Goal: Task Accomplishment & Management: Manage account settings

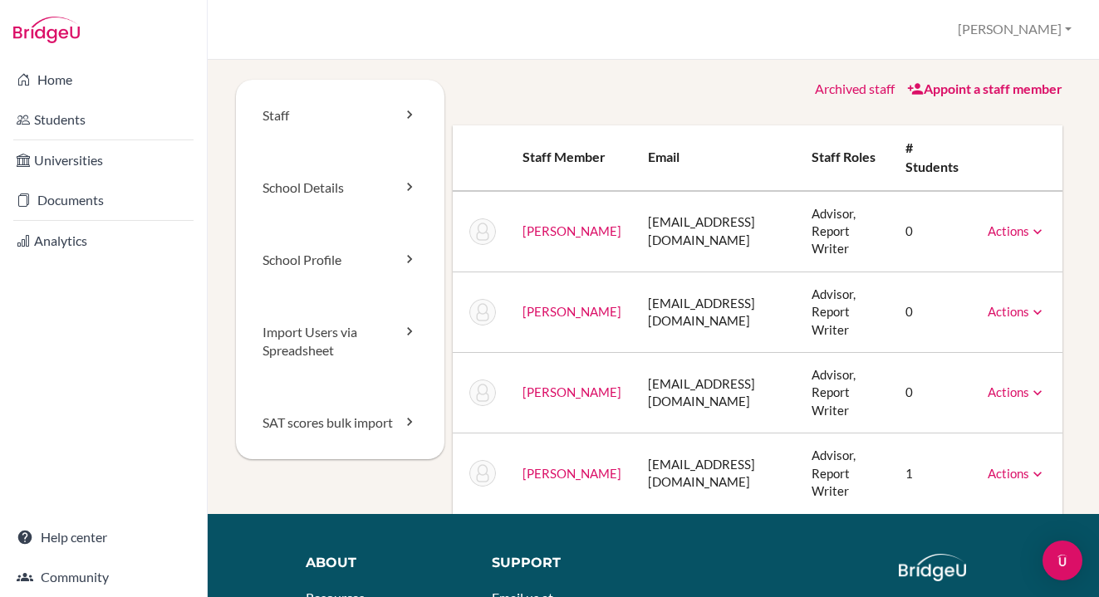
click at [1028, 466] on link "Actions" at bounding box center [1016, 473] width 58 height 15
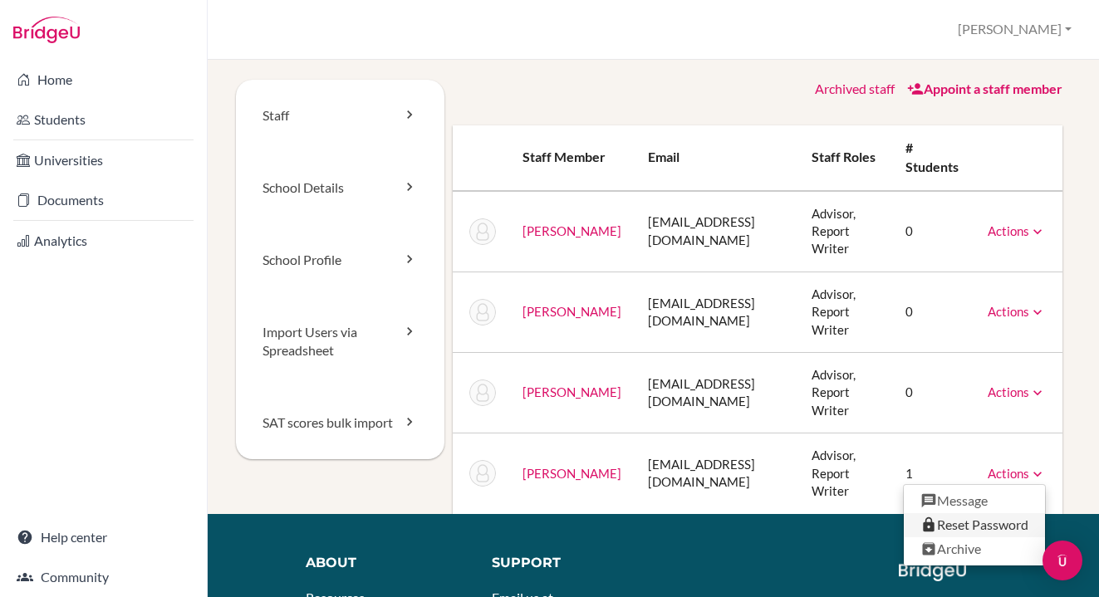
click at [981, 513] on link "Reset Password" at bounding box center [974, 525] width 141 height 24
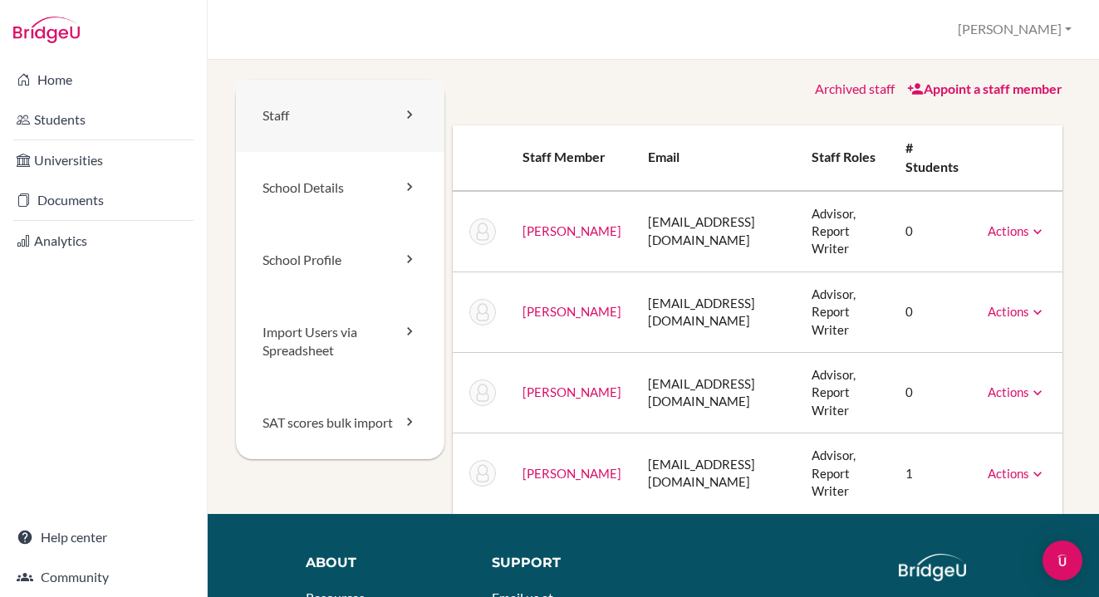
click at [366, 127] on link "Staff" at bounding box center [340, 116] width 208 height 72
click at [79, 128] on link "Students" at bounding box center [103, 119] width 200 height 33
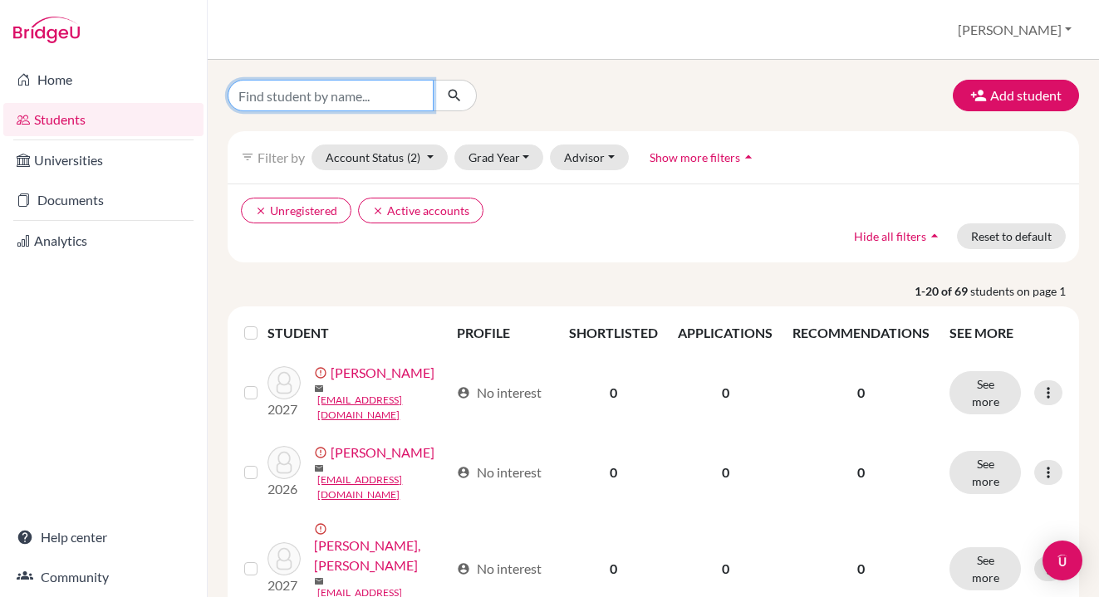
click at [357, 100] on input "Find student by name..." at bounding box center [331, 96] width 206 height 32
type input "christy"
click button "submit" at bounding box center [455, 96] width 44 height 32
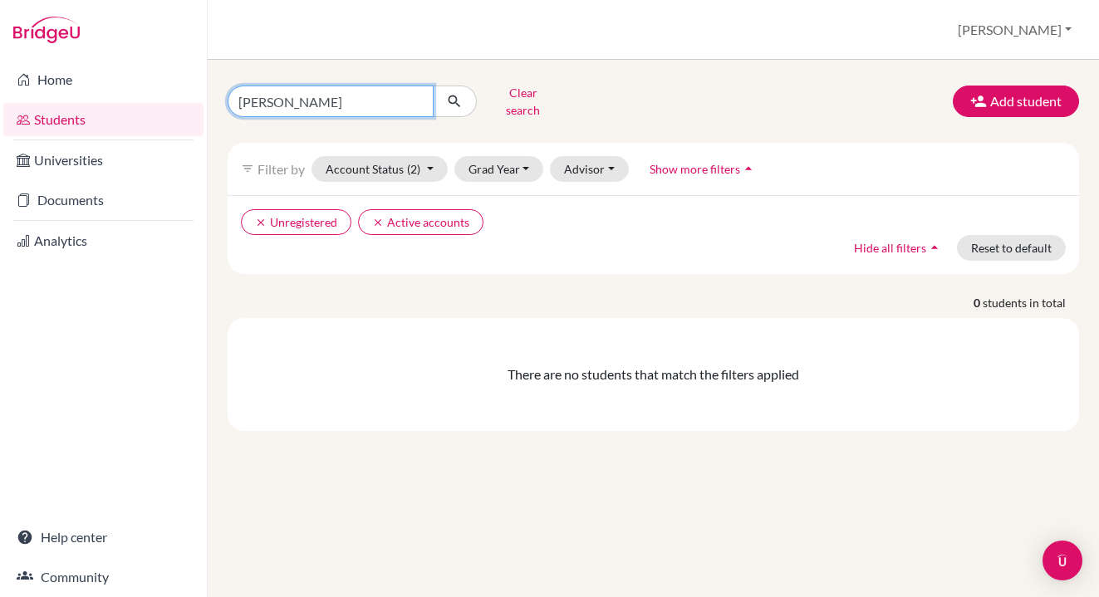
click at [287, 96] on input "[PERSON_NAME]" at bounding box center [331, 102] width 206 height 32
type input "[PERSON_NAME]"
click button "submit" at bounding box center [455, 102] width 44 height 32
click at [385, 100] on input "[PERSON_NAME]" at bounding box center [331, 102] width 206 height 32
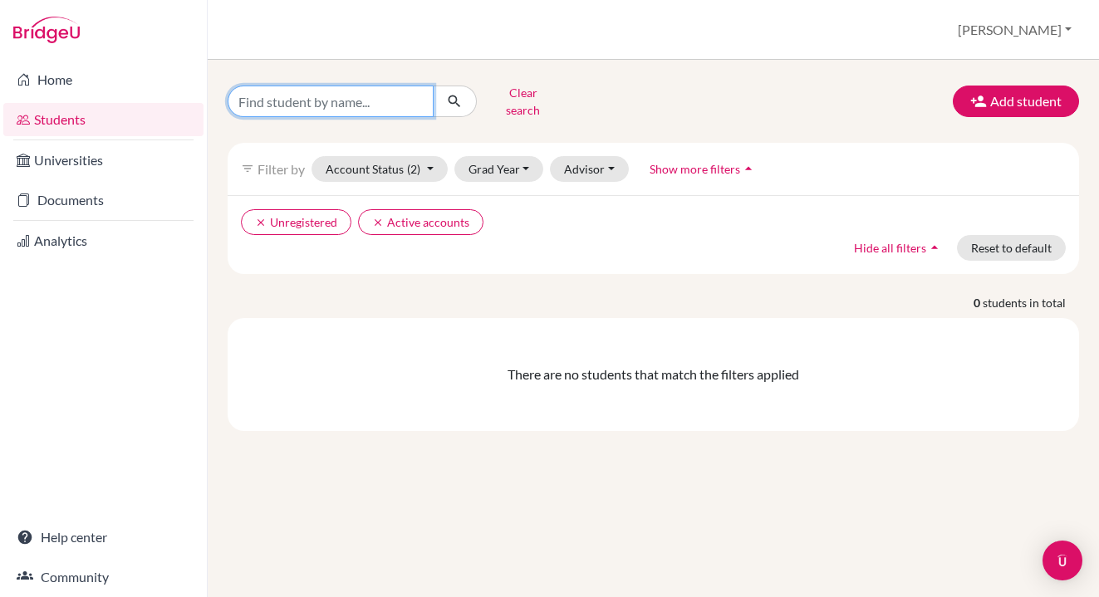
click at [433, 86] on button "submit" at bounding box center [455, 102] width 44 height 32
click at [527, 92] on button "Clear search" at bounding box center [523, 101] width 92 height 43
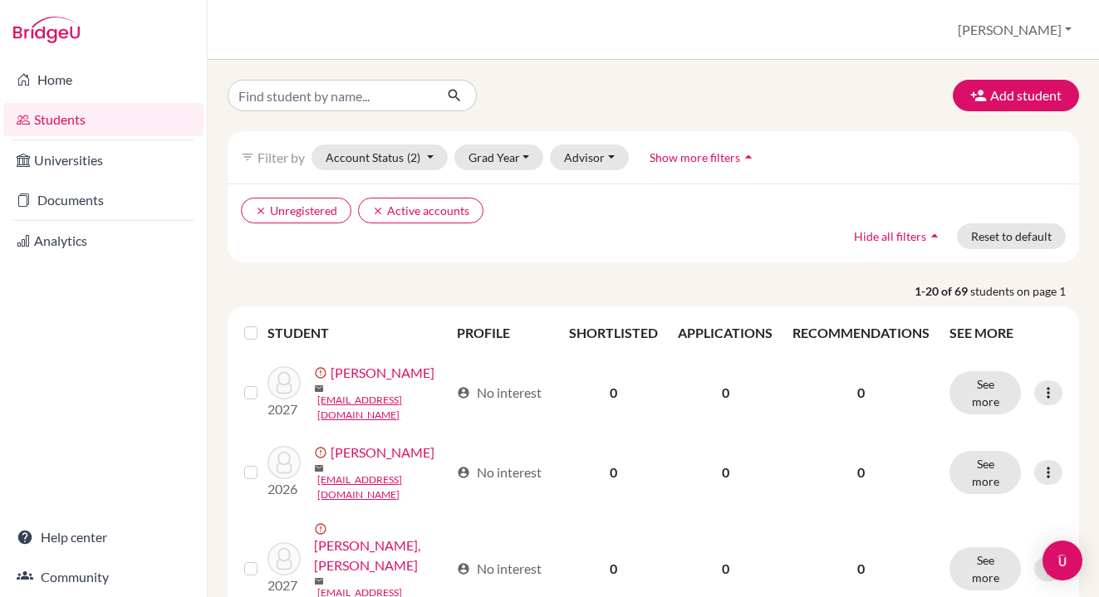
scroll to position [22, 0]
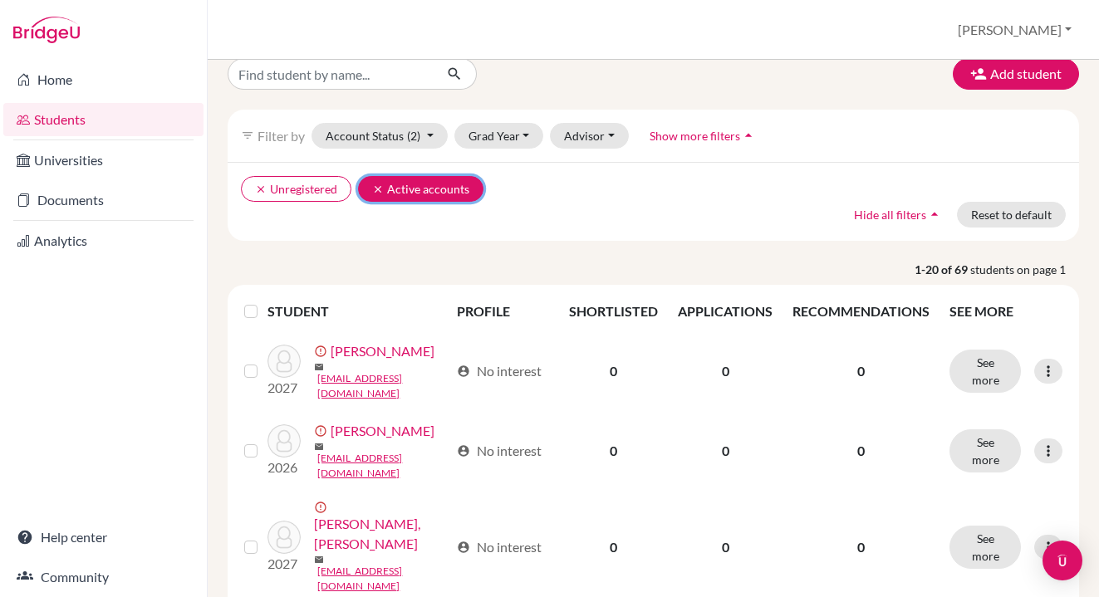
click at [377, 187] on icon "clear" at bounding box center [378, 190] width 12 height 12
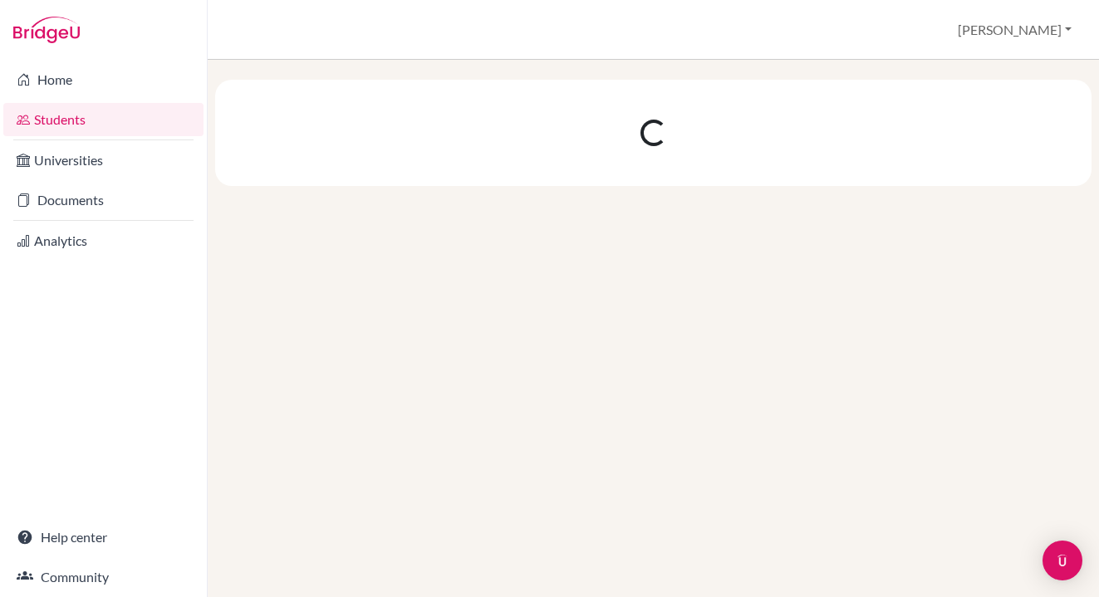
scroll to position [0, 0]
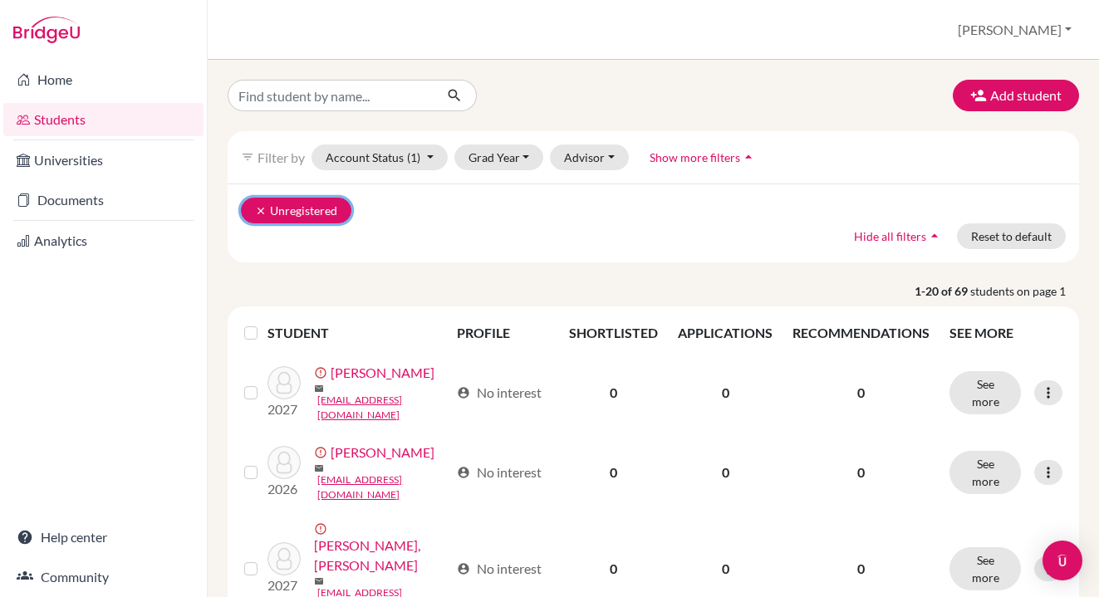
click at [261, 213] on icon "clear" at bounding box center [261, 211] width 12 height 12
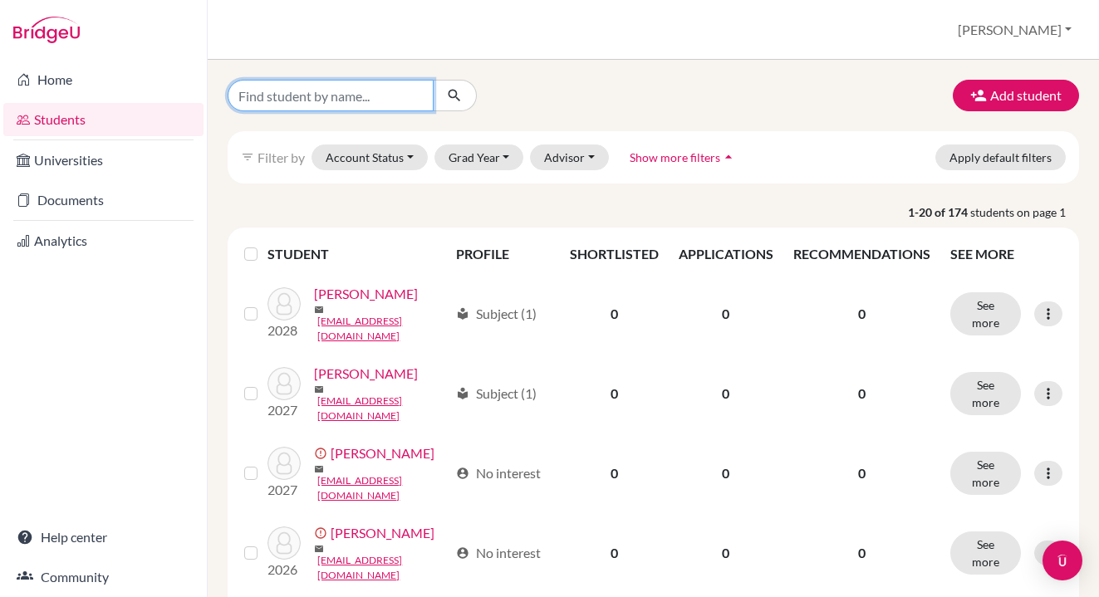
click at [326, 93] on input "Find student by name..." at bounding box center [331, 96] width 206 height 32
type input "[PERSON_NAME]"
click button "submit" at bounding box center [455, 96] width 44 height 32
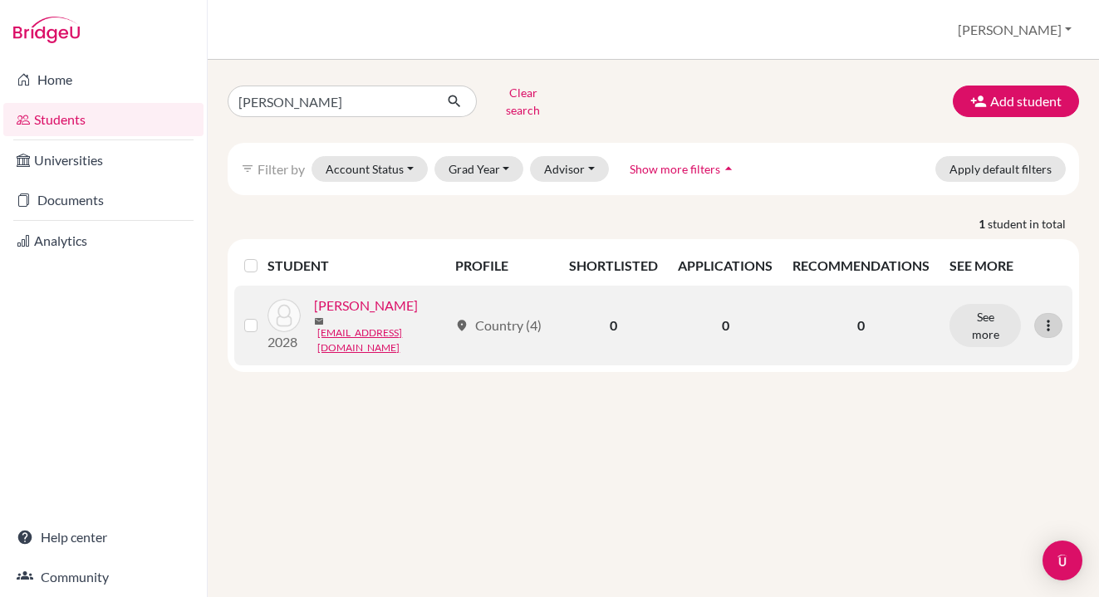
click at [1045, 317] on icon at bounding box center [1048, 325] width 17 height 17
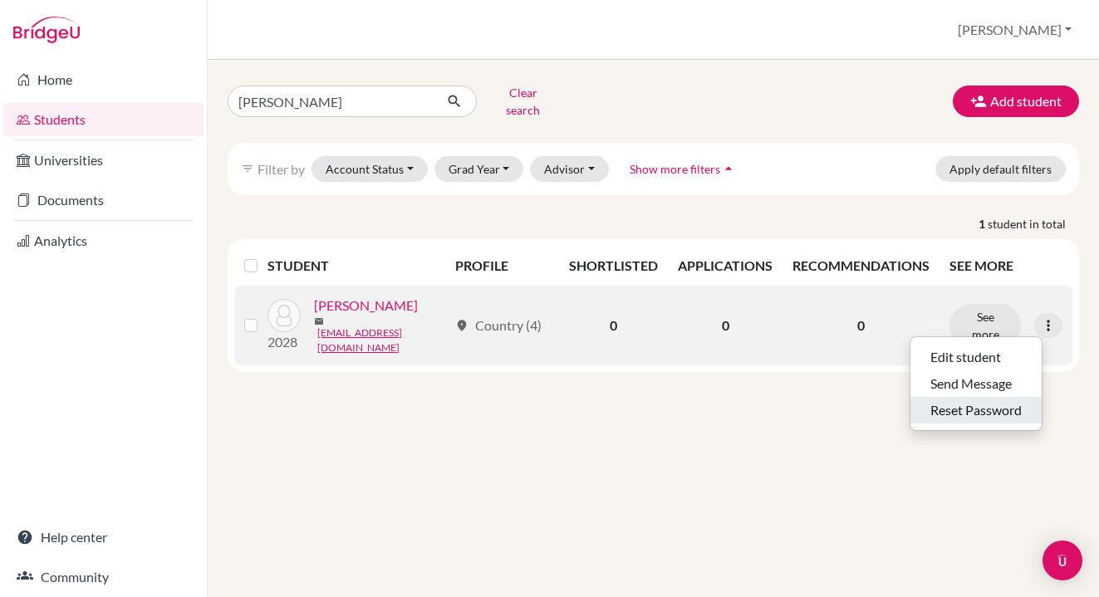
click at [992, 400] on button "Reset Password" at bounding box center [975, 410] width 131 height 27
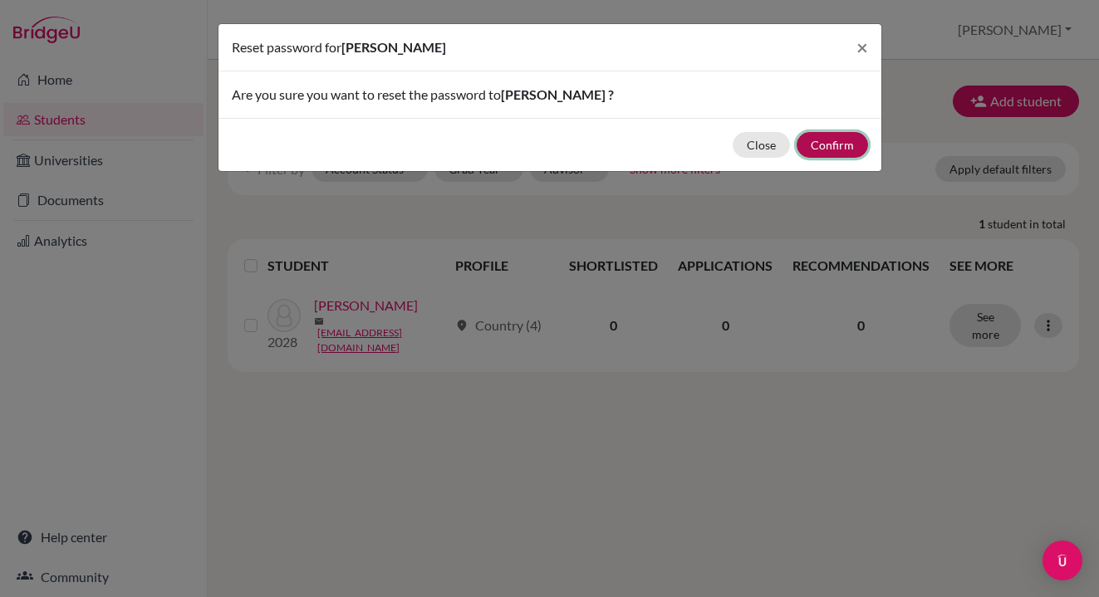
click at [829, 147] on button "Confirm" at bounding box center [831, 145] width 71 height 26
